Goal: Find specific page/section: Find specific page/section

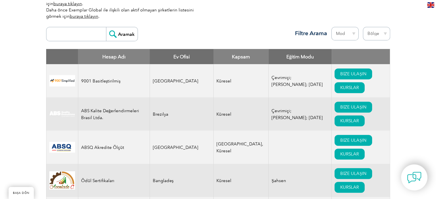
scroll to position [201, 0]
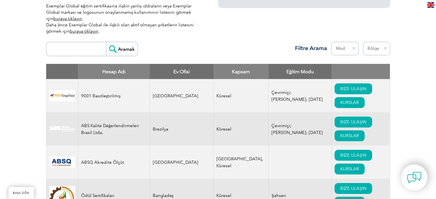
click at [71, 44] on input "search" at bounding box center [77, 49] width 57 height 14
type input "bilginet"
click at [122, 46] on input "Aramak" at bounding box center [122, 49] width 32 height 14
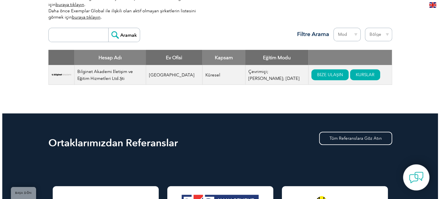
scroll to position [229, 0]
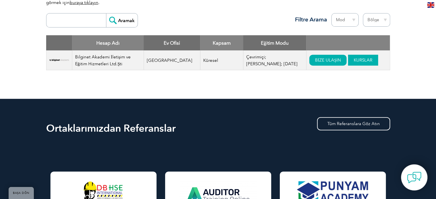
click at [354, 58] on font "KURSLAR" at bounding box center [363, 60] width 19 height 5
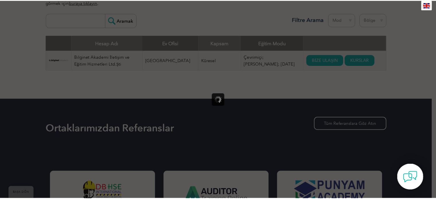
scroll to position [0, 0]
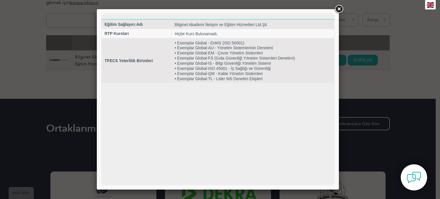
click at [339, 11] on link at bounding box center [339, 9] width 10 height 10
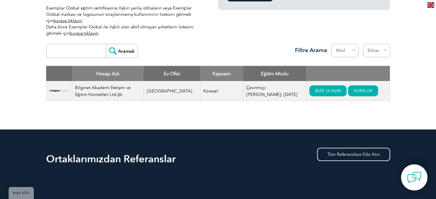
scroll to position [143, 0]
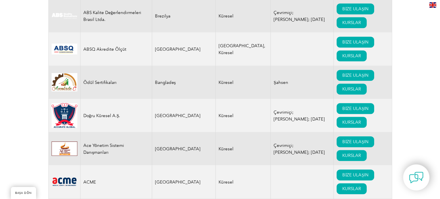
scroll to position [315, 0]
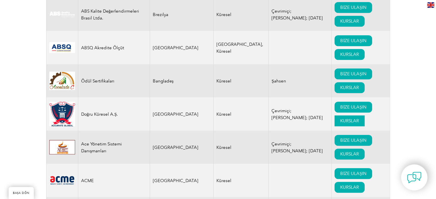
click at [340, 118] on font "KURSLAR" at bounding box center [349, 120] width 19 height 5
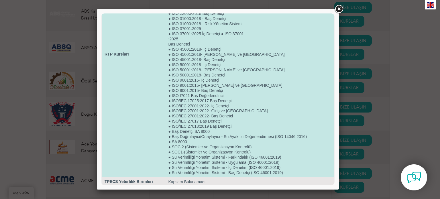
scroll to position [98, 0]
